Goal: Task Accomplishment & Management: Use online tool/utility

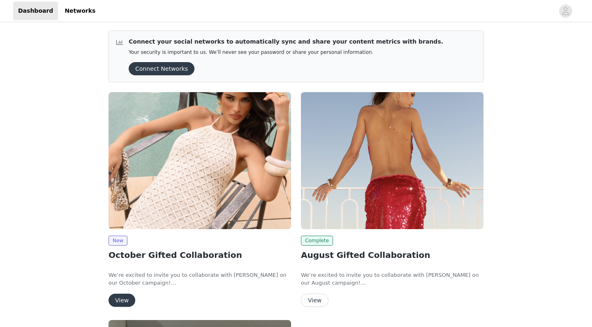
click at [217, 151] on img at bounding box center [200, 160] width 183 height 137
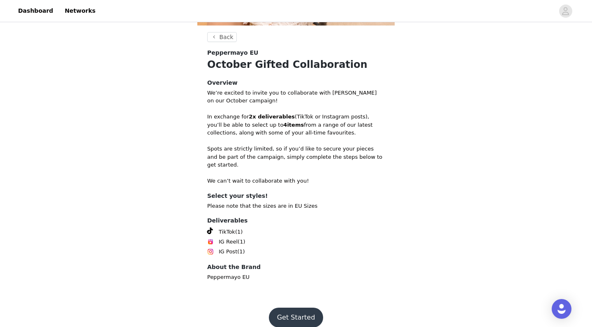
scroll to position [213, 0]
click at [287, 308] on button "Get Started" at bounding box center [296, 318] width 55 height 20
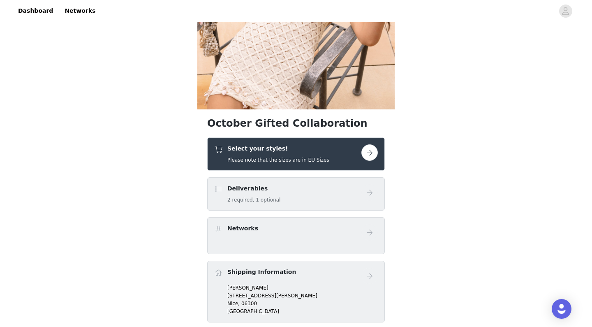
scroll to position [148, 0]
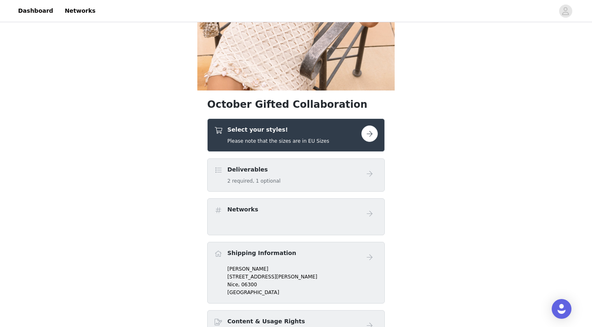
click at [301, 143] on h5 "Please note that the sizes are in EU Sizes" at bounding box center [278, 140] width 102 height 7
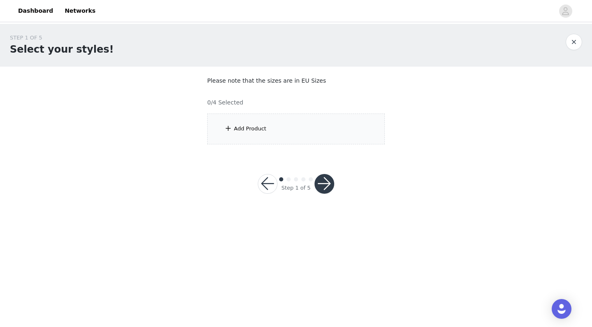
click at [274, 133] on div "Add Product" at bounding box center [296, 128] width 178 height 31
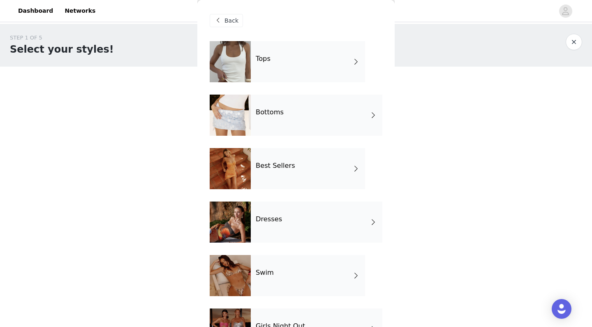
click at [292, 69] on div "Tops" at bounding box center [308, 61] width 114 height 41
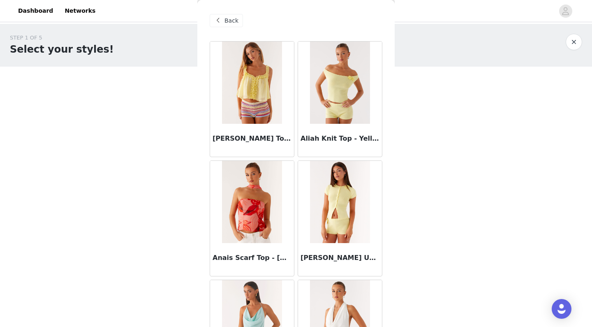
click at [233, 19] on span "Back" at bounding box center [232, 20] width 14 height 9
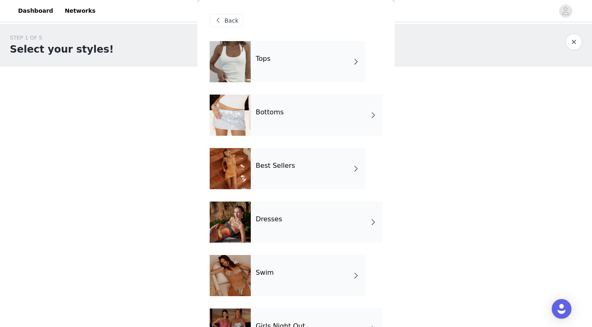
click at [261, 115] on h4 "Bottoms" at bounding box center [270, 112] width 28 height 7
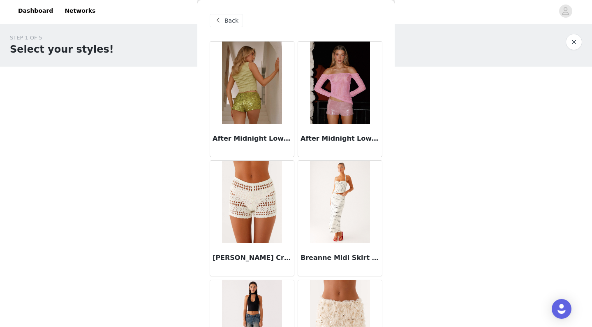
click at [233, 18] on span "Back" at bounding box center [232, 20] width 14 height 9
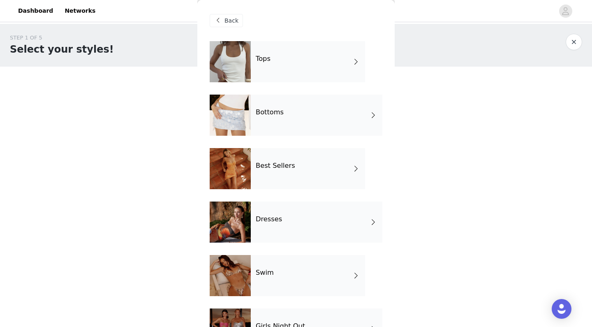
click at [244, 183] on div at bounding box center [230, 168] width 41 height 41
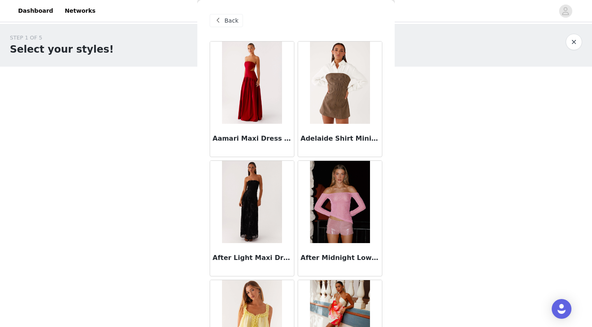
click at [230, 24] on span "Back" at bounding box center [232, 20] width 14 height 9
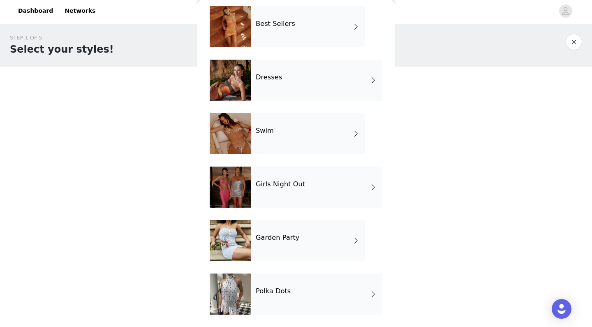
scroll to position [142, 0]
click at [301, 80] on div "Dresses" at bounding box center [317, 80] width 132 height 41
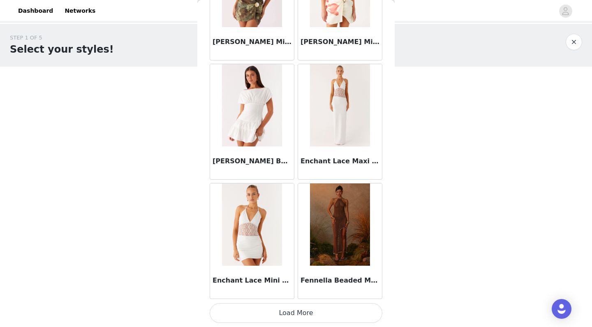
scroll to position [931, 0]
click at [294, 313] on button "Load More" at bounding box center [296, 313] width 173 height 20
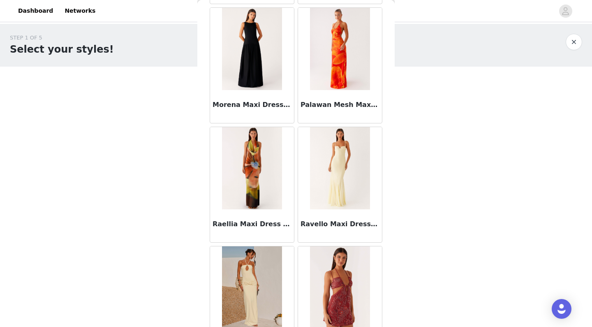
scroll to position [1889, 0]
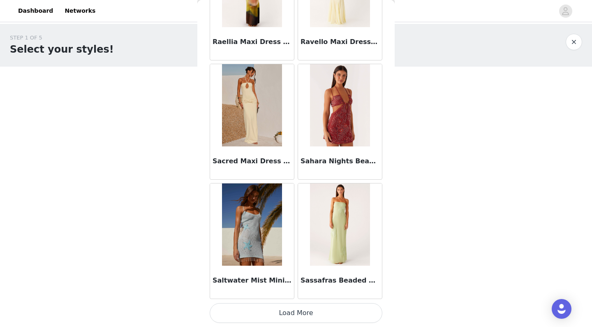
click at [288, 309] on button "Load More" at bounding box center [296, 313] width 173 height 20
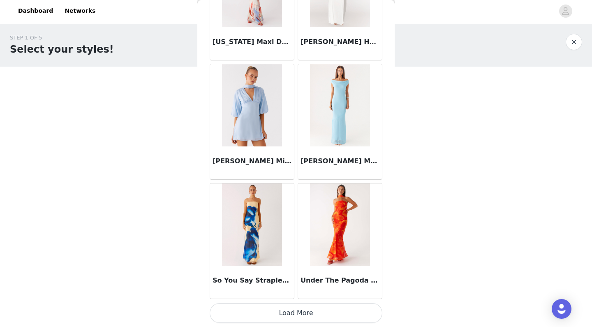
scroll to position [3316, 0]
click at [289, 311] on button "Load More" at bounding box center [296, 313] width 173 height 20
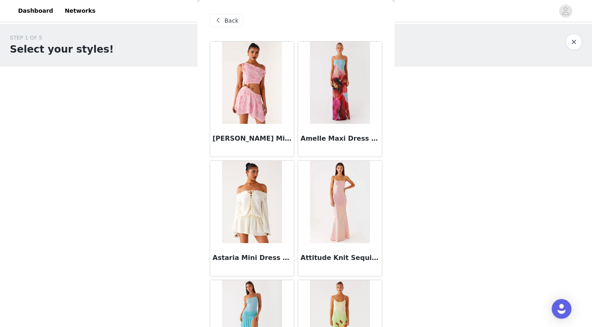
scroll to position [0, 0]
click at [227, 19] on span "Back" at bounding box center [232, 20] width 14 height 9
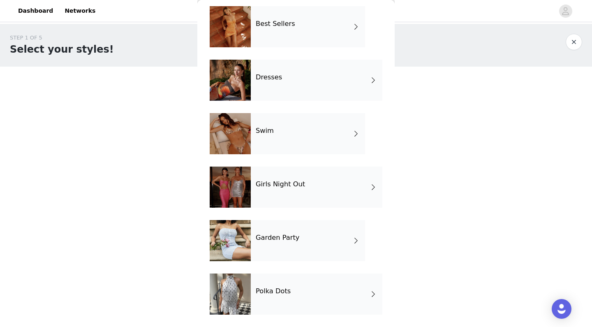
scroll to position [142, 0]
click at [281, 235] on h4 "Garden Party" at bounding box center [278, 237] width 44 height 7
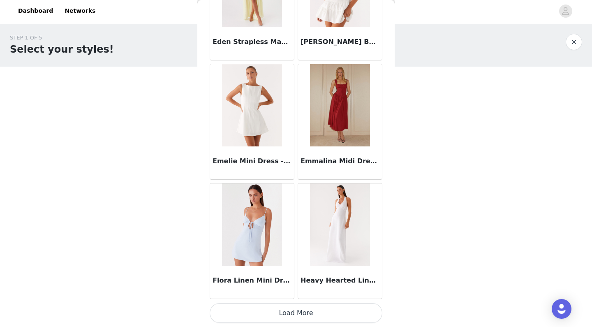
scroll to position [931, 0]
click at [277, 311] on button "Load More" at bounding box center [296, 313] width 173 height 20
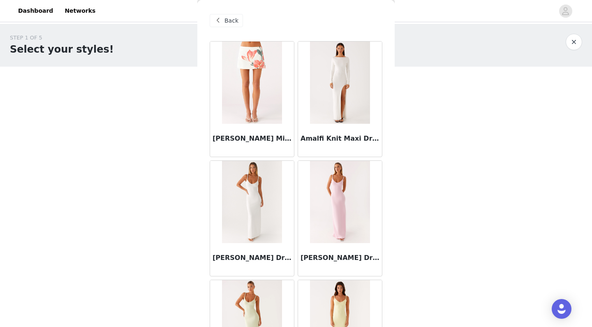
scroll to position [0, 0]
click at [223, 19] on div "Back" at bounding box center [226, 20] width 33 height 13
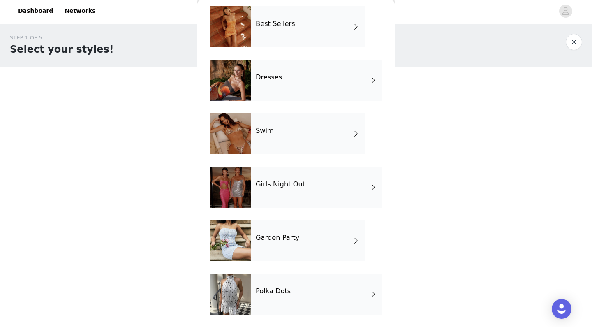
scroll to position [142, 0]
click at [285, 126] on div "Swim" at bounding box center [308, 133] width 114 height 41
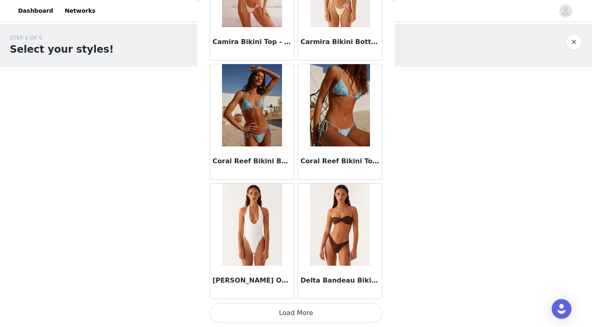
scroll to position [931, 0]
click at [301, 314] on button "Load More" at bounding box center [296, 313] width 173 height 20
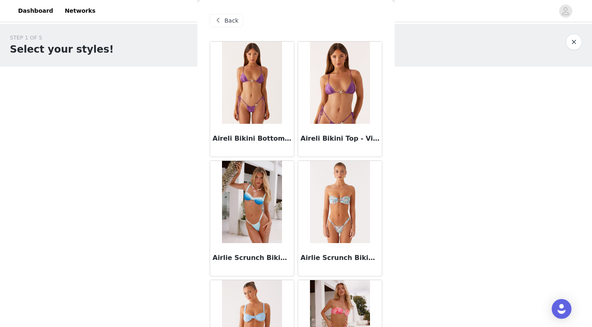
scroll to position [0, 0]
click at [227, 18] on span "Back" at bounding box center [232, 20] width 14 height 9
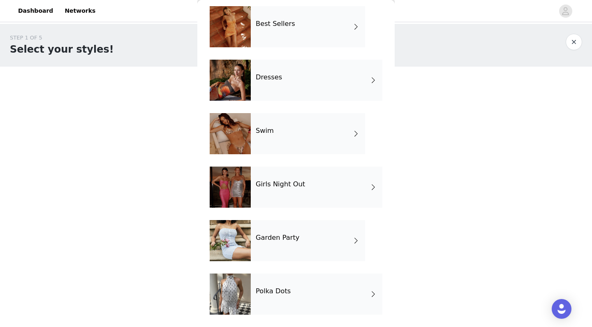
scroll to position [142, 0]
click at [230, 289] on div at bounding box center [230, 293] width 41 height 41
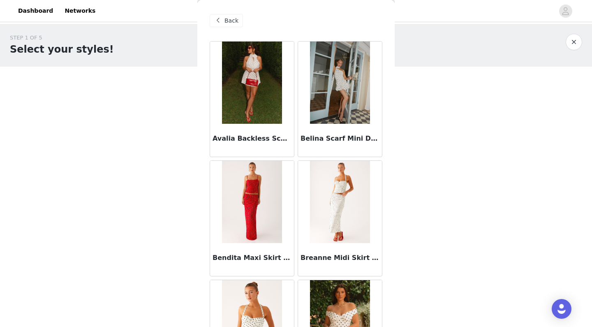
scroll to position [0, 0]
click at [235, 20] on span "Back" at bounding box center [232, 20] width 14 height 9
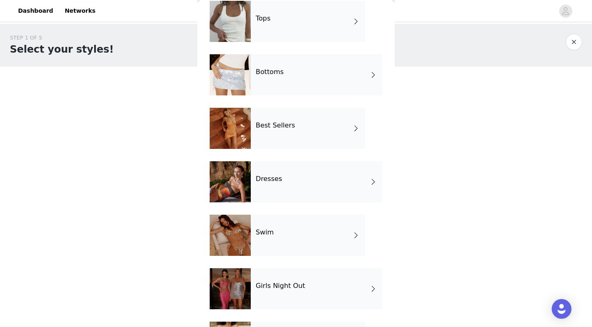
scroll to position [40, 0]
click at [229, 296] on div at bounding box center [230, 289] width 41 height 41
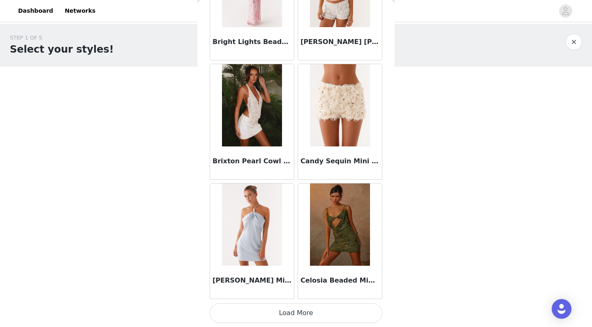
scroll to position [931, 0]
click at [294, 313] on button "Load More" at bounding box center [296, 313] width 173 height 20
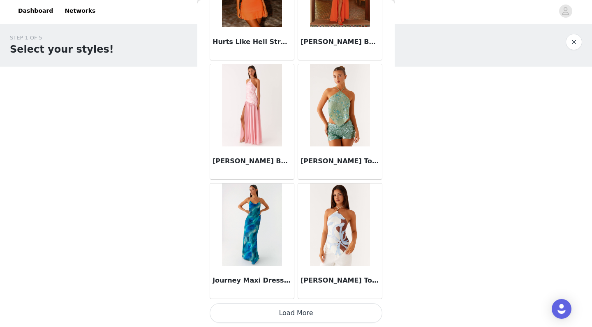
scroll to position [0, 0]
click at [290, 313] on button "Load More" at bounding box center [296, 313] width 173 height 20
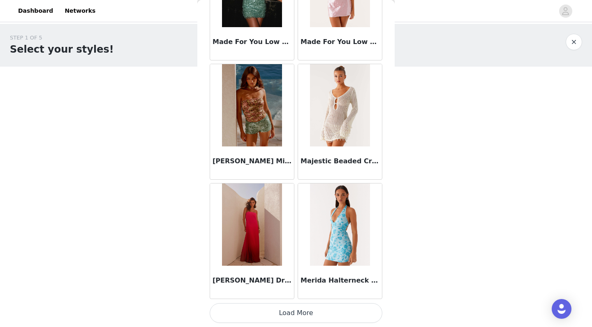
scroll to position [3316, 0]
click at [292, 315] on button "Load More" at bounding box center [296, 313] width 173 height 20
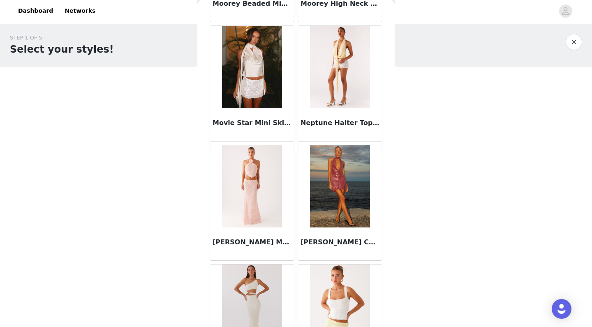
scroll to position [3969, 0]
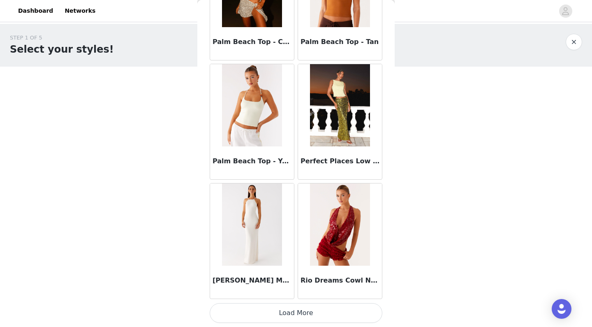
click at [291, 309] on button "Load More" at bounding box center [296, 313] width 173 height 20
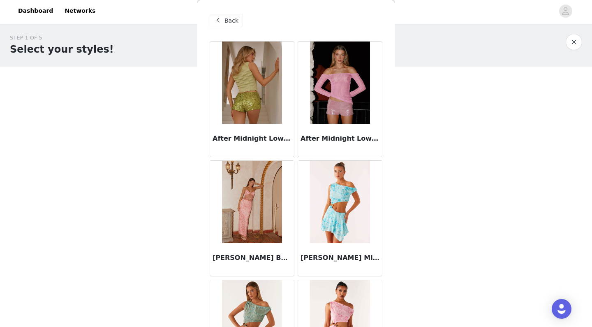
scroll to position [0, 0]
click at [221, 22] on span at bounding box center [218, 21] width 10 height 10
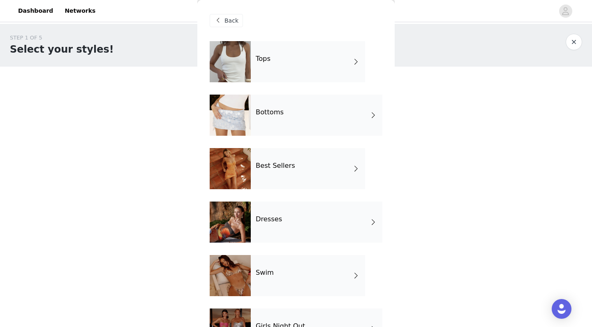
click at [293, 68] on div "Tops" at bounding box center [308, 61] width 114 height 41
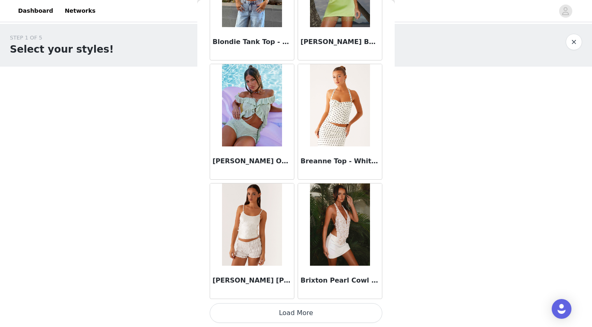
click at [294, 310] on button "Load More" at bounding box center [296, 313] width 173 height 20
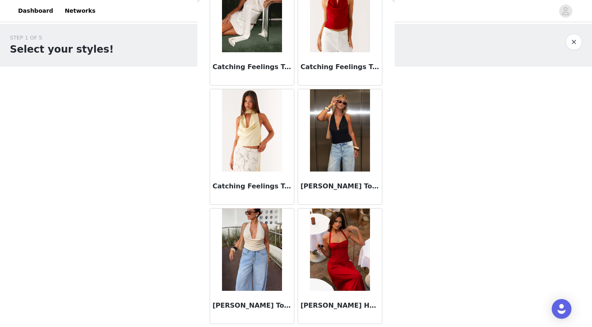
scroll to position [1608, 0]
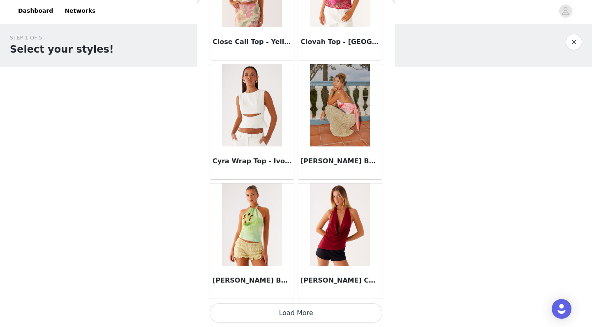
click at [270, 317] on button "Load More" at bounding box center [296, 313] width 173 height 20
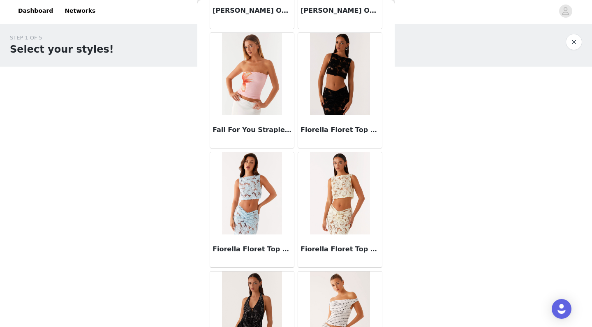
scroll to position [2764, 0]
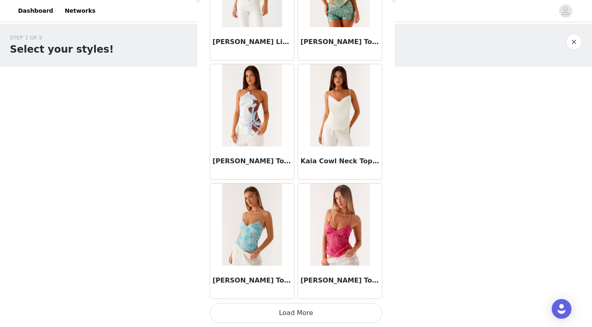
click at [283, 313] on button "Load More" at bounding box center [296, 313] width 173 height 20
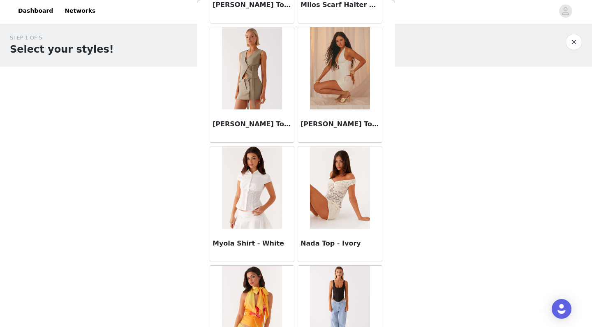
scroll to position [4432, 0]
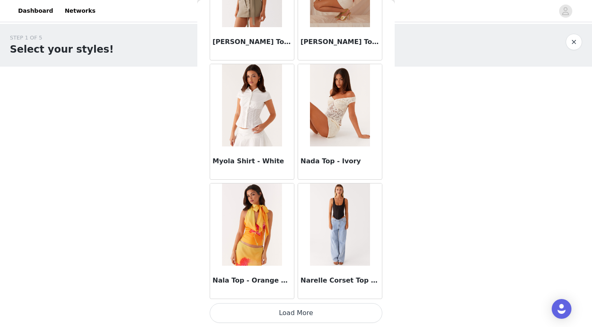
click at [282, 315] on button "Load More" at bounding box center [296, 313] width 173 height 20
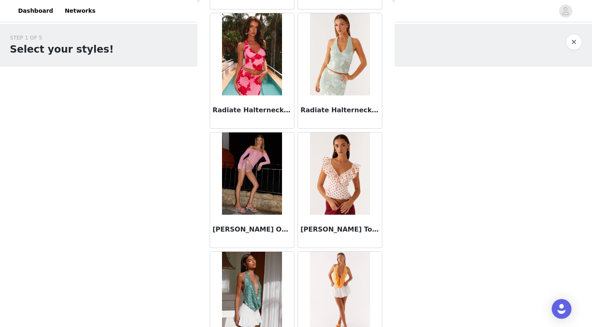
scroll to position [5637, 0]
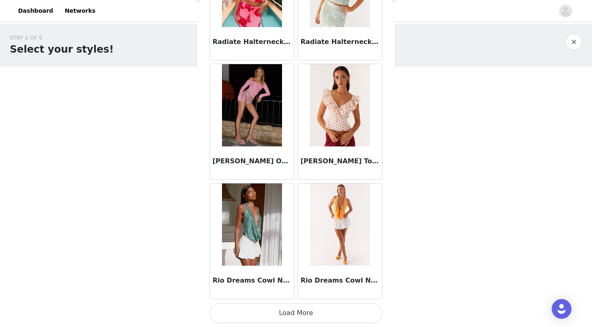
click at [290, 307] on button "Load More" at bounding box center [296, 313] width 173 height 20
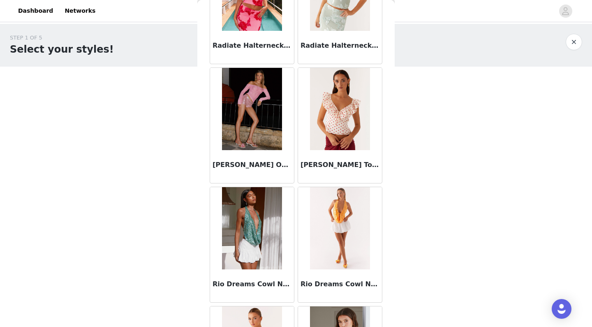
scroll to position [0, 0]
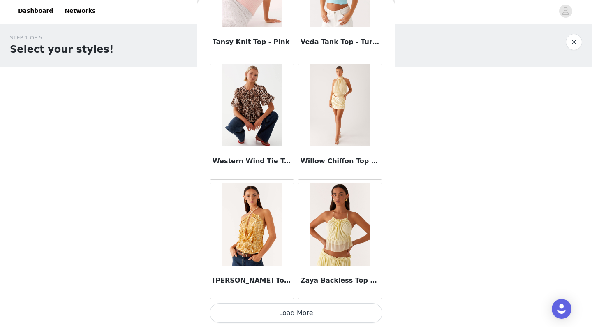
click at [294, 307] on button "Load More" at bounding box center [296, 313] width 173 height 20
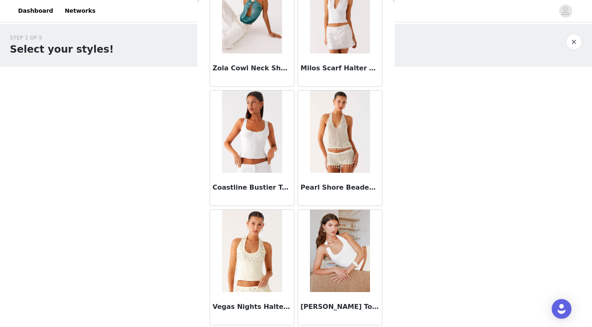
click at [578, 40] on button "button" at bounding box center [574, 42] width 16 height 16
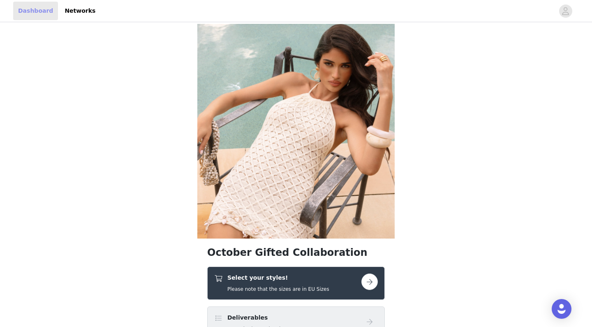
click at [37, 10] on link "Dashboard" at bounding box center [35, 11] width 45 height 19
